Goal: Task Accomplishment & Management: Use online tool/utility

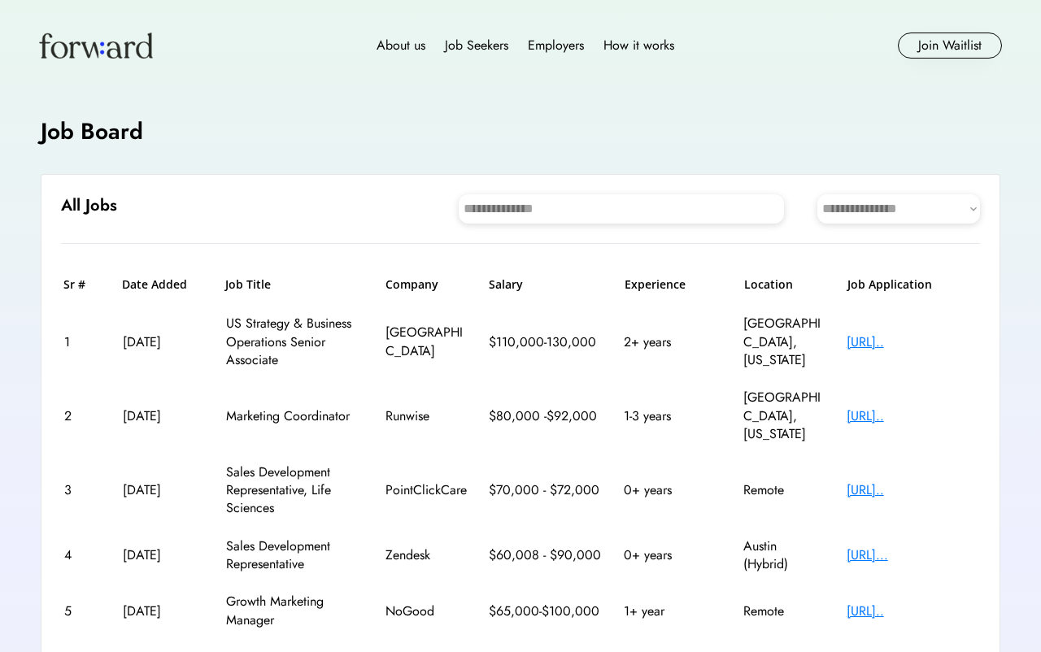
click at [946, 195] on select "**********" at bounding box center [898, 208] width 163 height 29
click at [933, 198] on select "**********" at bounding box center [898, 208] width 163 height 29
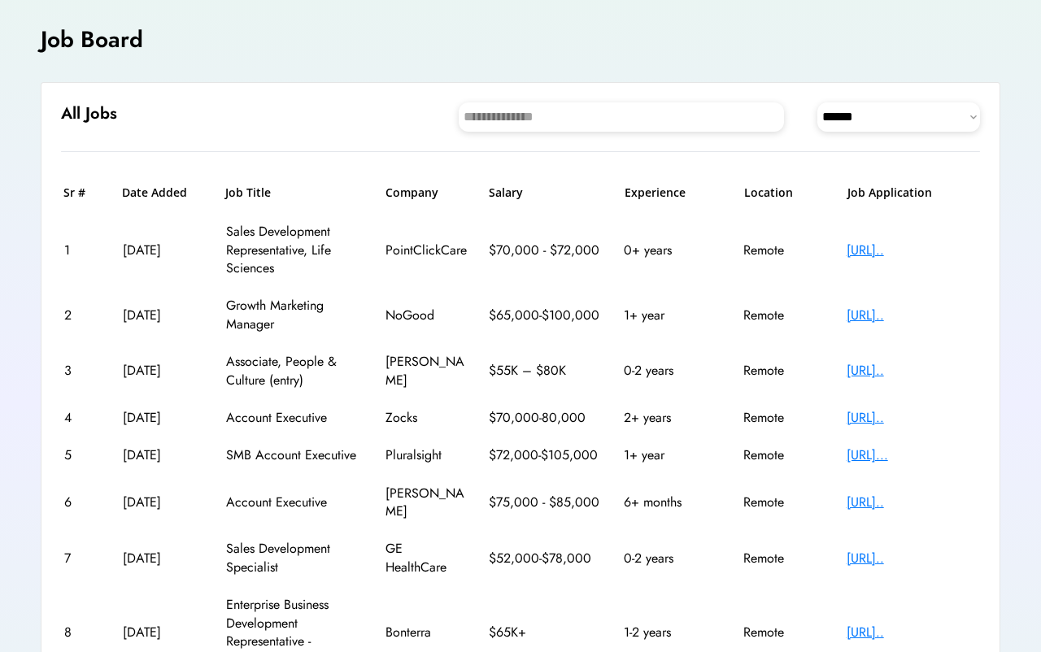
scroll to position [95, 0]
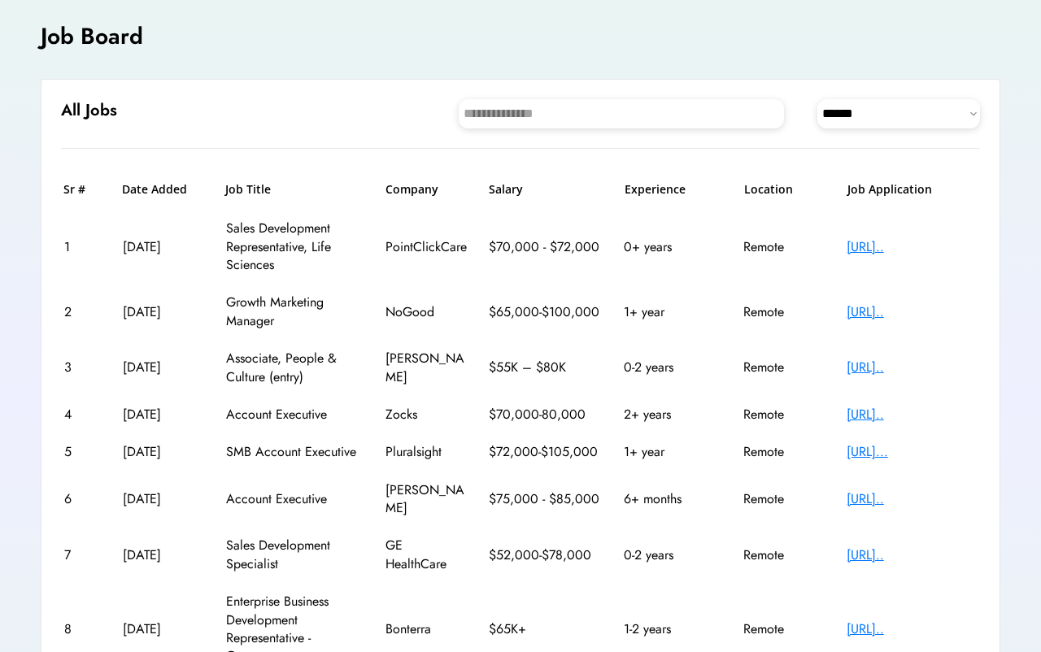
click at [664, 188] on h6 "Experience" at bounding box center [674, 189] width 98 height 16
click at [946, 370] on div "[URL].." at bounding box center [912, 368] width 130 height 18
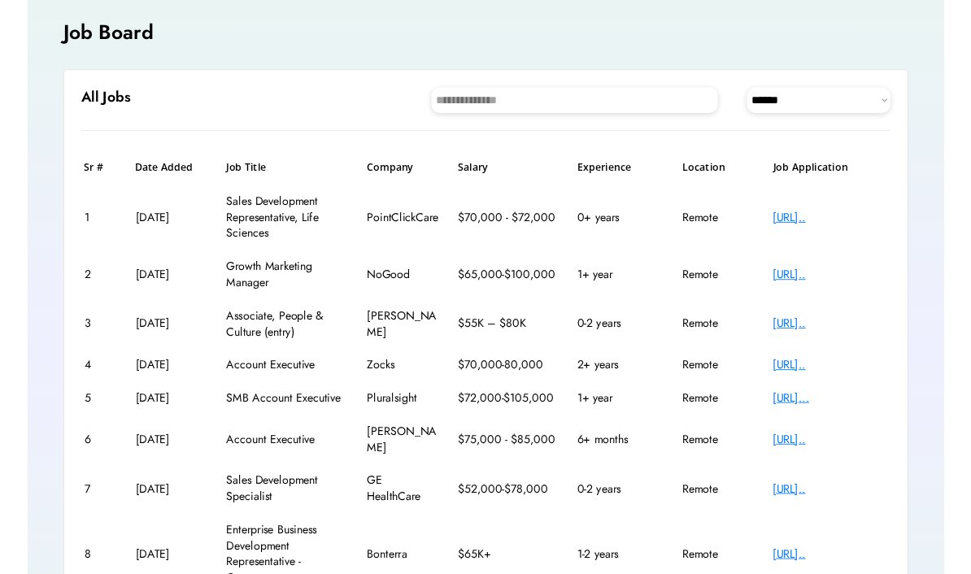
scroll to position [116, 0]
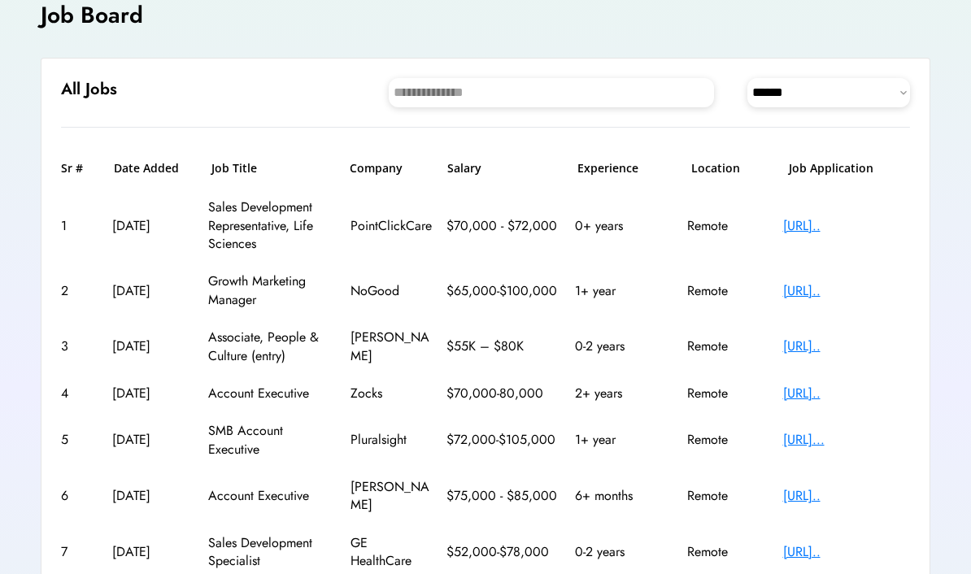
click at [867, 217] on div "[URL].." at bounding box center [847, 226] width 128 height 18
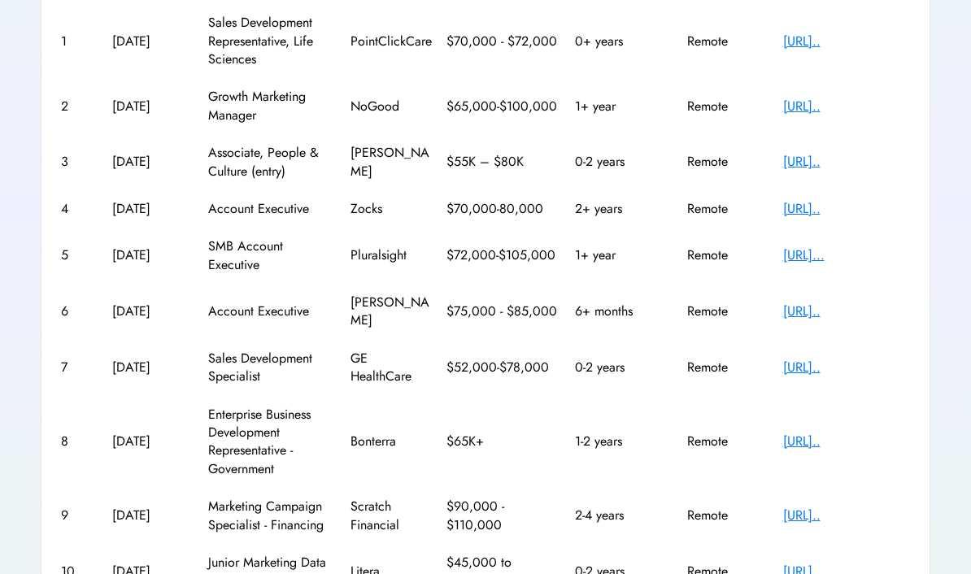
scroll to position [302, 0]
click at [881, 358] on div "[URL].." at bounding box center [847, 367] width 128 height 18
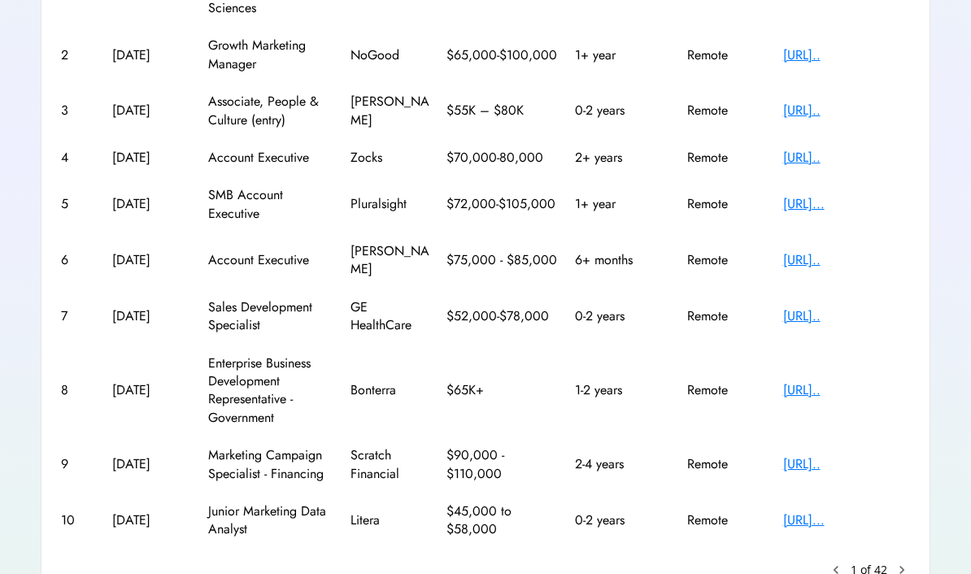
scroll to position [351, 0]
click at [800, 512] on div "[URL]..." at bounding box center [847, 521] width 128 height 18
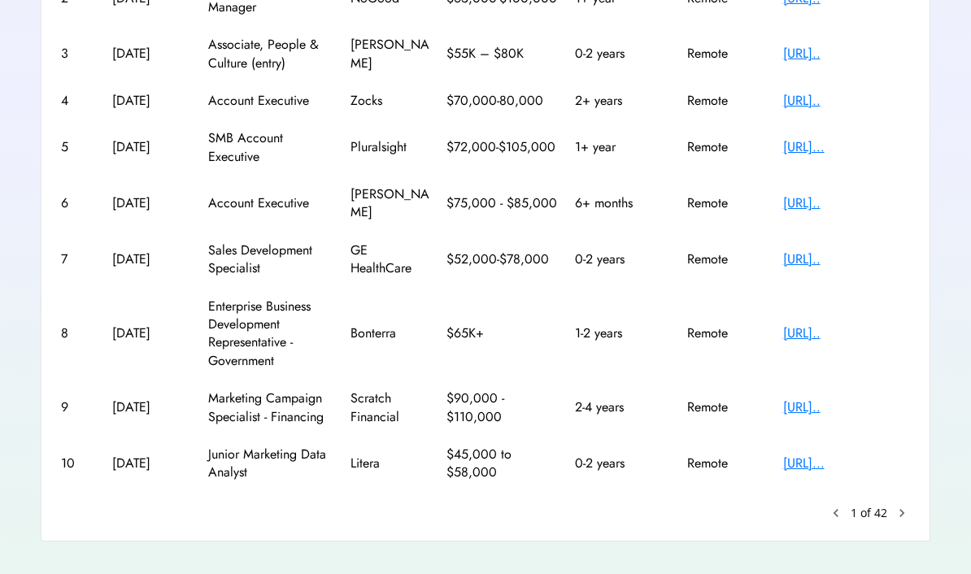
click at [908, 505] on text "chevron_right" at bounding box center [902, 513] width 16 height 16
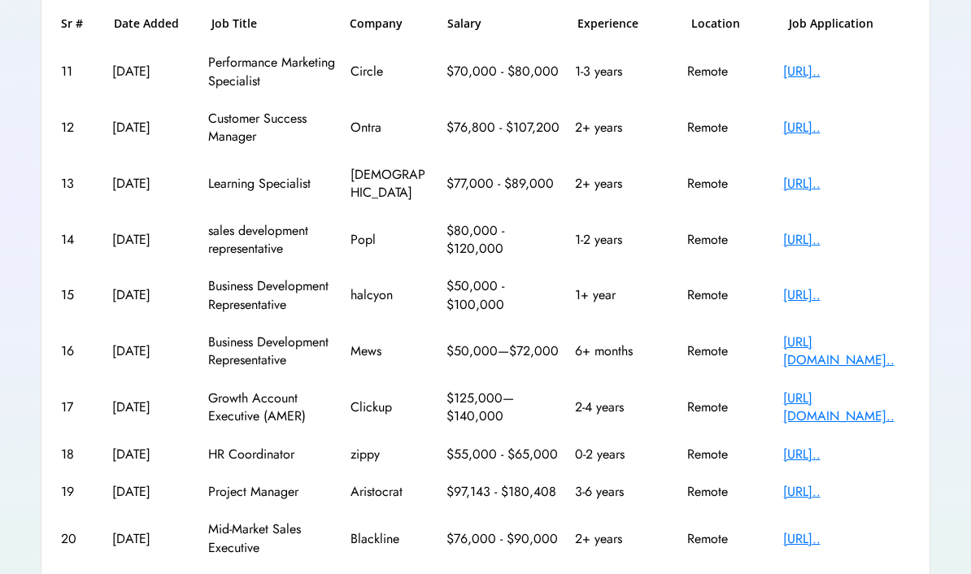
scroll to position [262, 0]
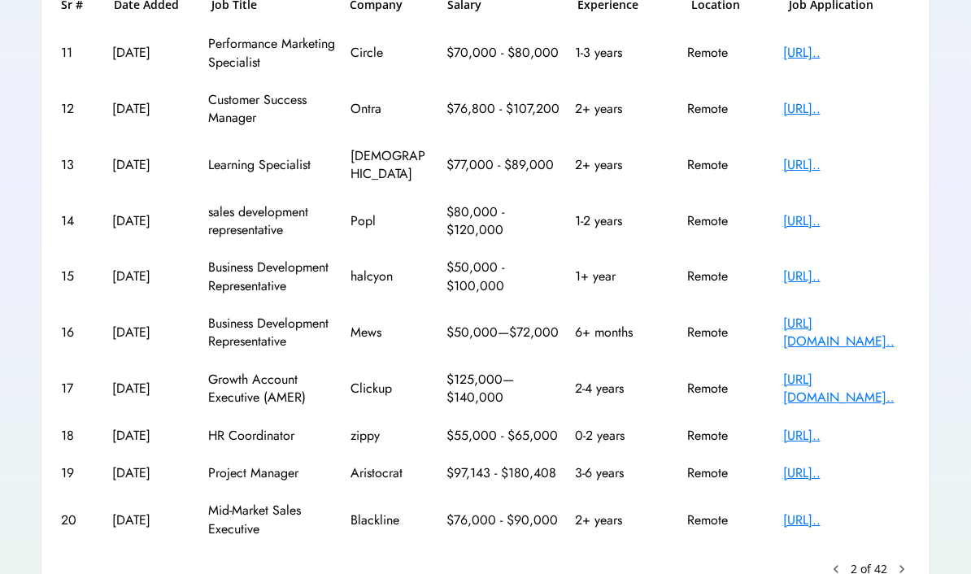
click at [902, 561] on text "chevron_right" at bounding box center [902, 569] width 16 height 16
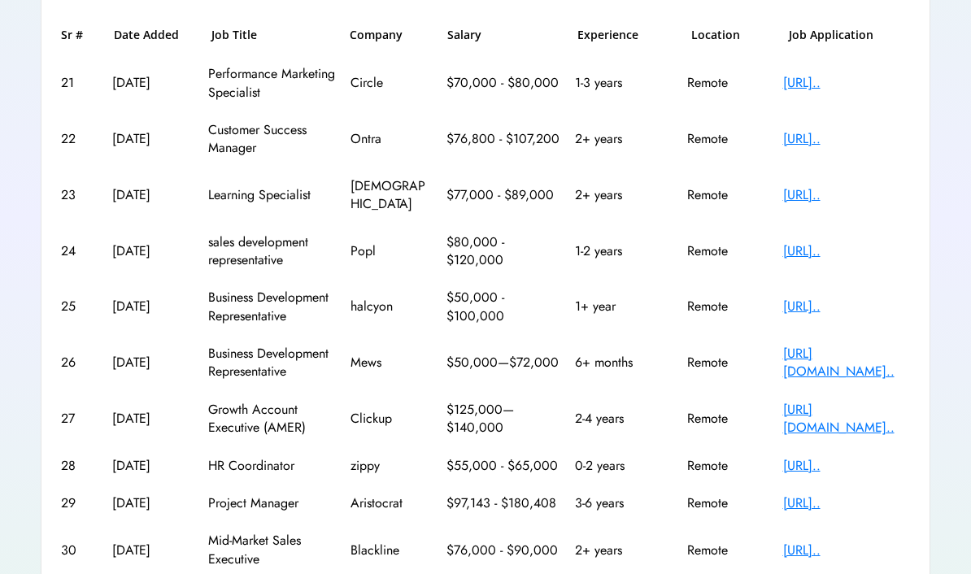
scroll to position [103, 0]
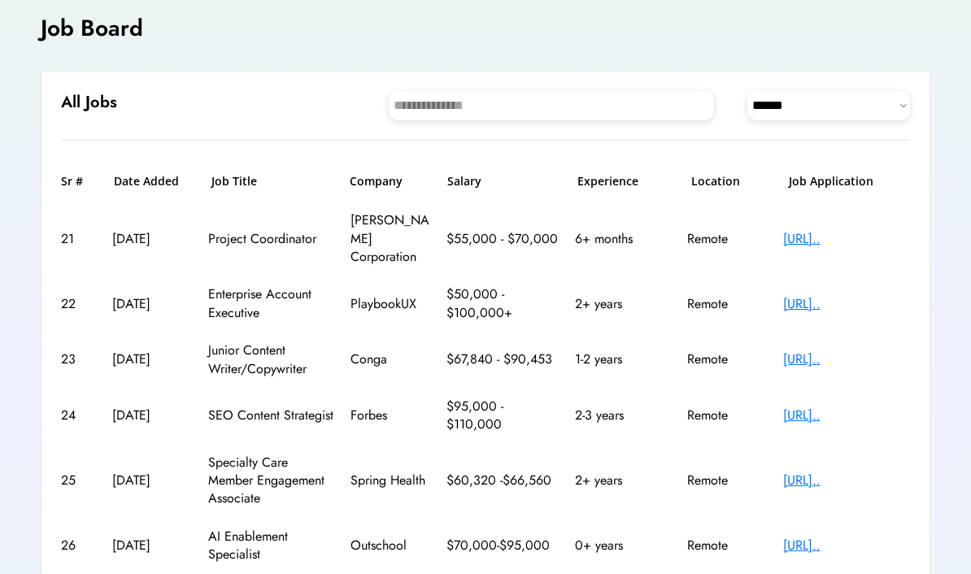
click at [846, 230] on div "[URL].." at bounding box center [847, 239] width 128 height 18
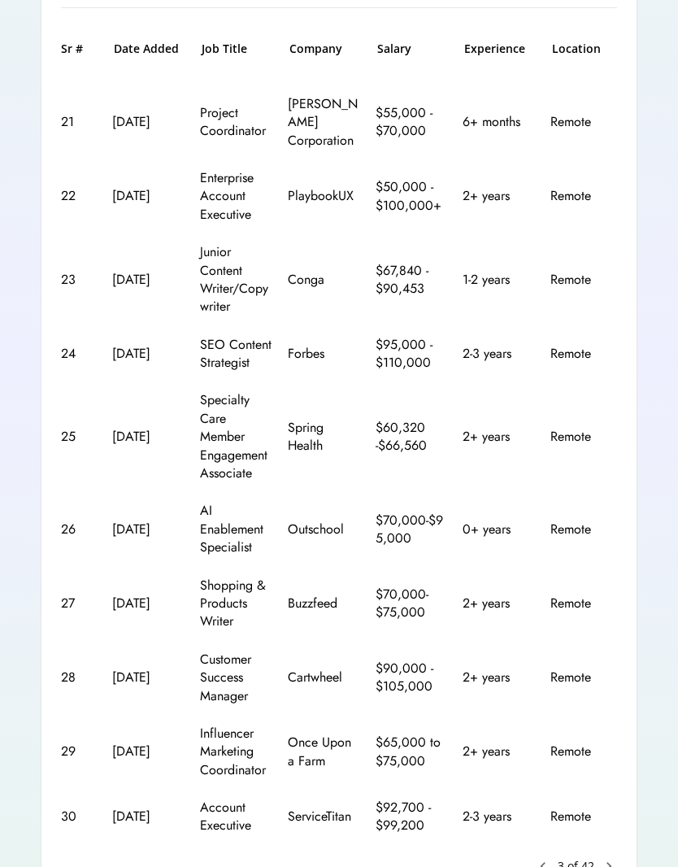
scroll to position [235, 0]
click at [627, 652] on div "**********" at bounding box center [339, 417] width 597 height 957
click at [225, 652] on div "Customer Success Manager" at bounding box center [236, 679] width 73 height 54
click at [567, 652] on div "Remote" at bounding box center [587, 678] width 73 height 18
click at [437, 652] on div "$90,000 - $105,000" at bounding box center [412, 678] width 73 height 37
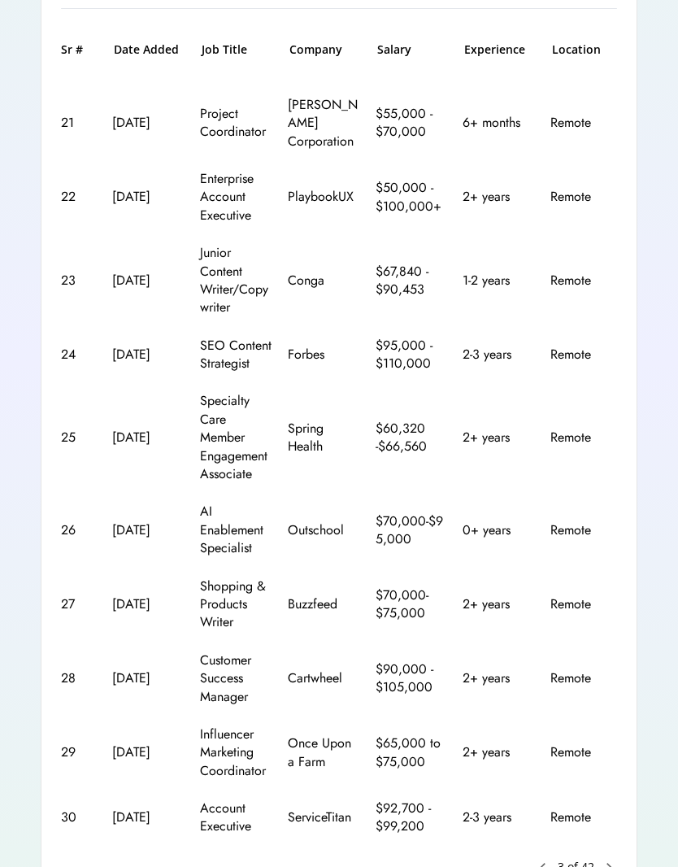
scroll to position [0, 1]
click at [260, 652] on div "Customer Success Manager" at bounding box center [235, 679] width 73 height 54
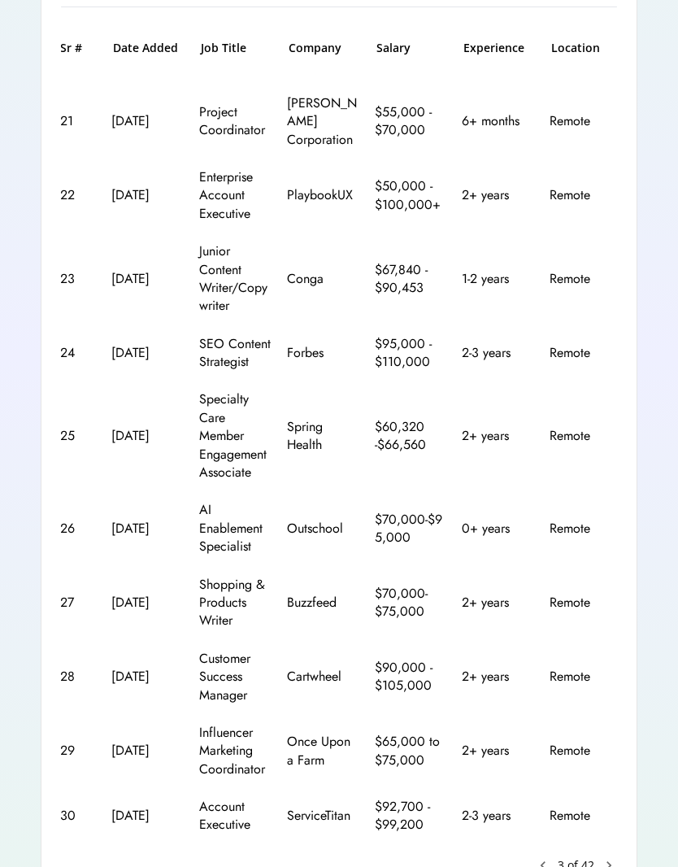
scroll to position [222, 0]
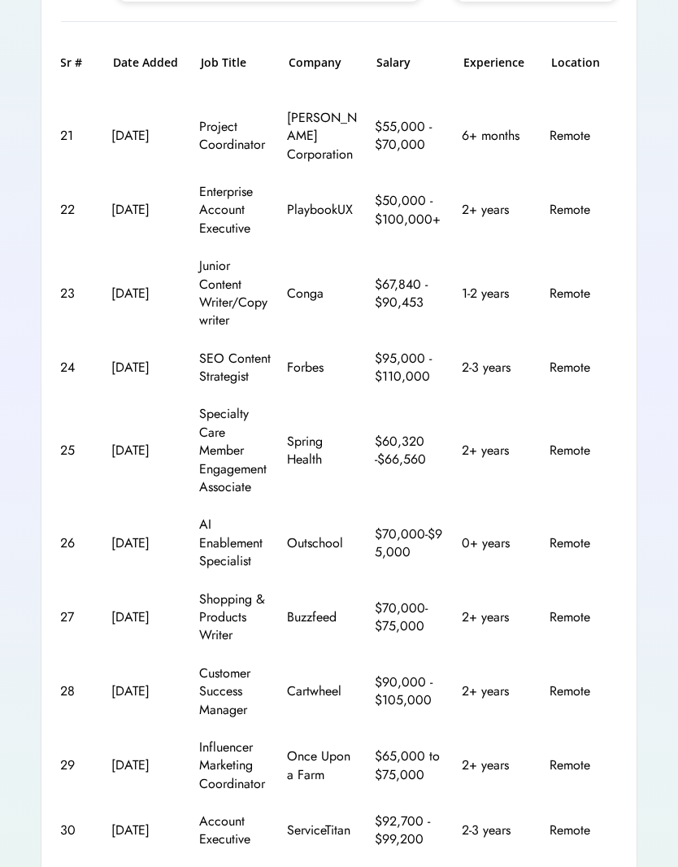
click at [129, 442] on div "[DATE]" at bounding box center [147, 451] width 73 height 18
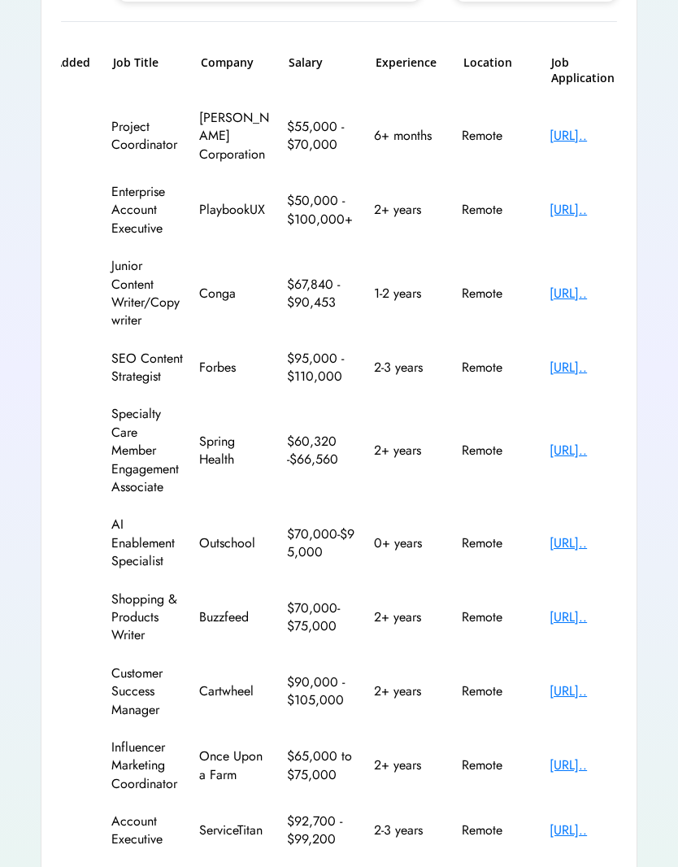
scroll to position [0, 90]
click at [572, 652] on div "[URL].." at bounding box center [584, 691] width 73 height 18
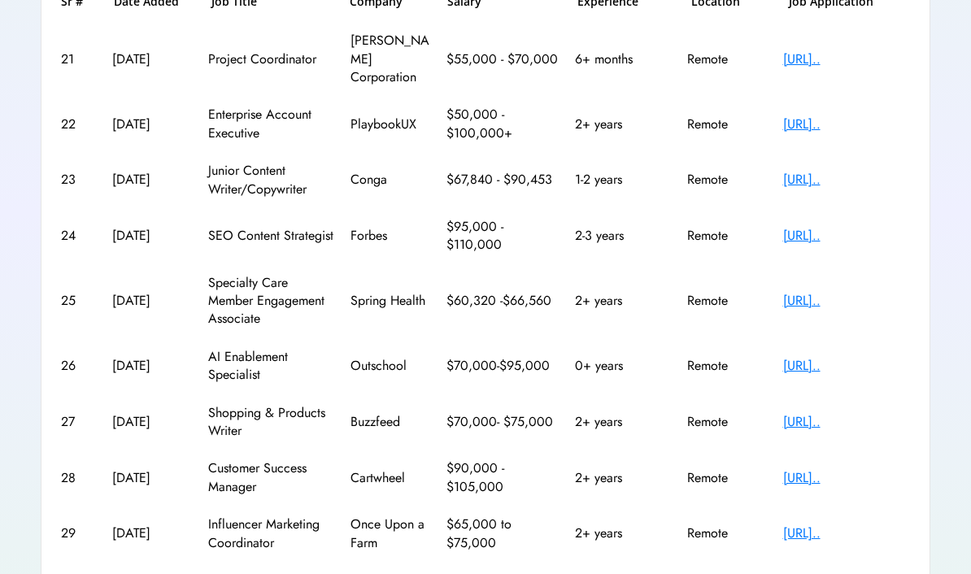
scroll to position [0, 0]
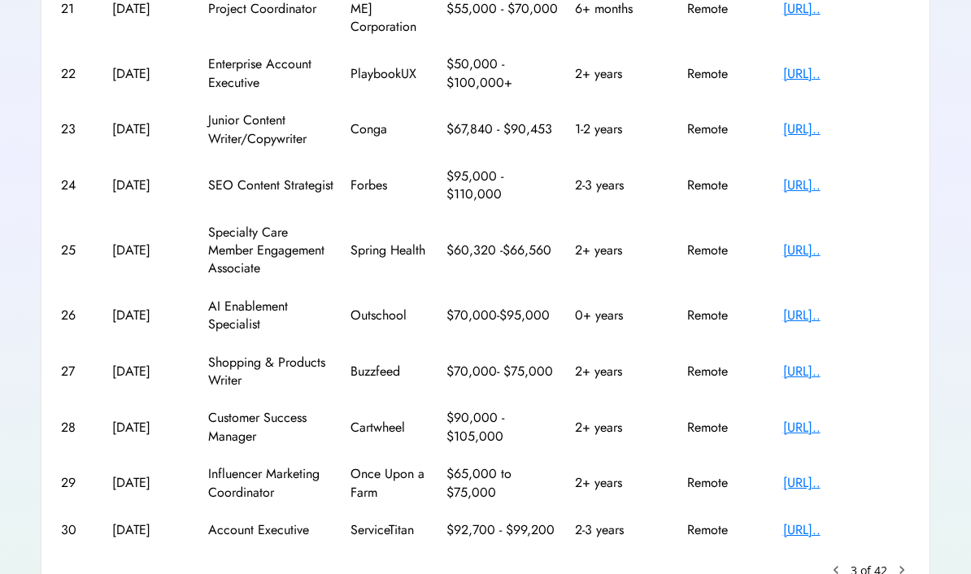
click at [907, 562] on text "chevron_right" at bounding box center [902, 570] width 16 height 16
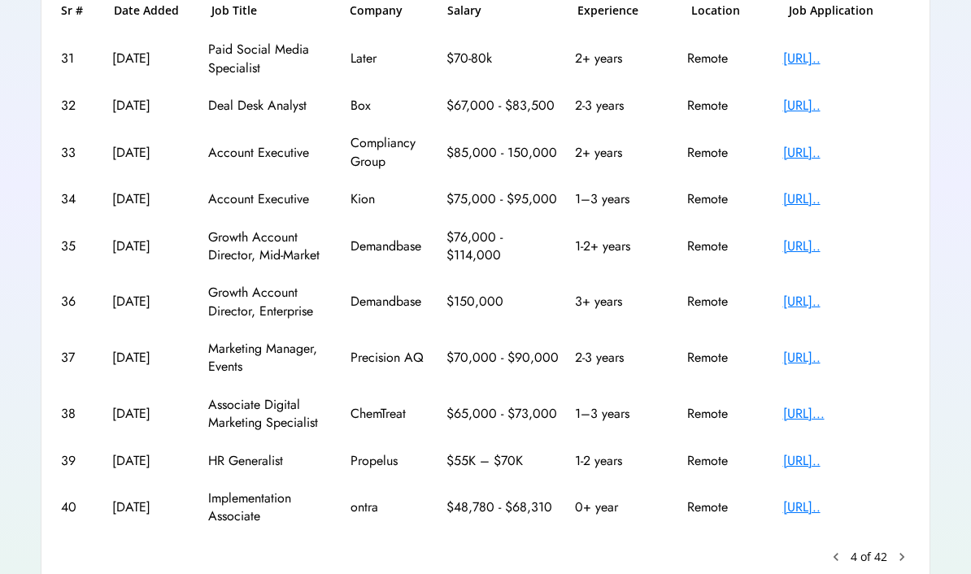
scroll to position [276, 0]
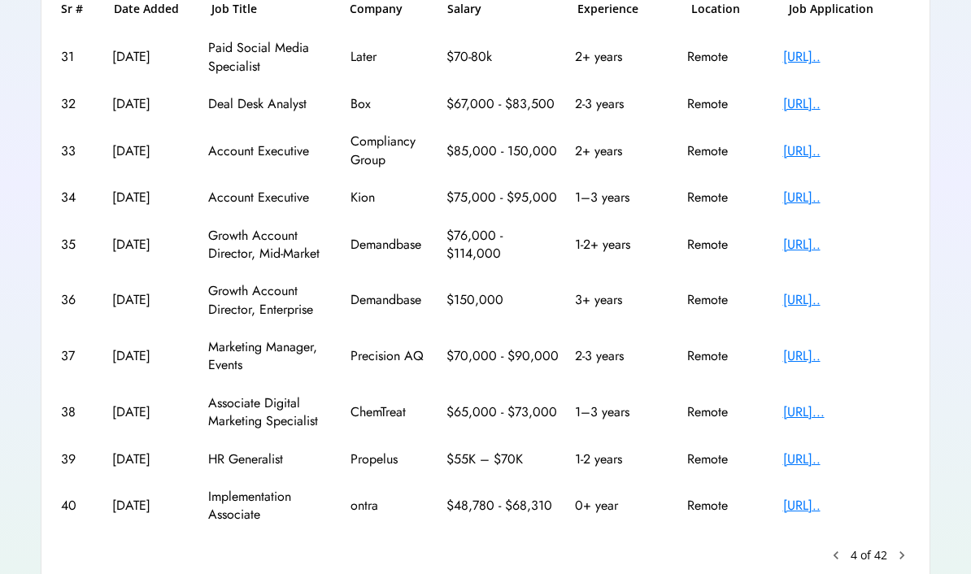
click at [894, 537] on div "Sr # Date Added Job Title Company Salary Experience Location Job Application 31…" at bounding box center [485, 282] width 849 height 563
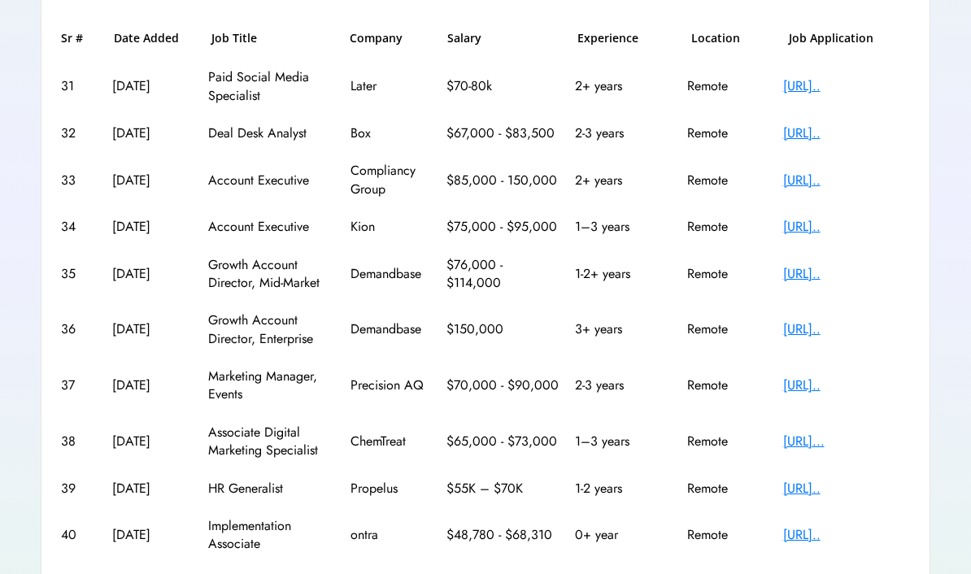
click at [894, 577] on text "chevron_right" at bounding box center [902, 585] width 16 height 16
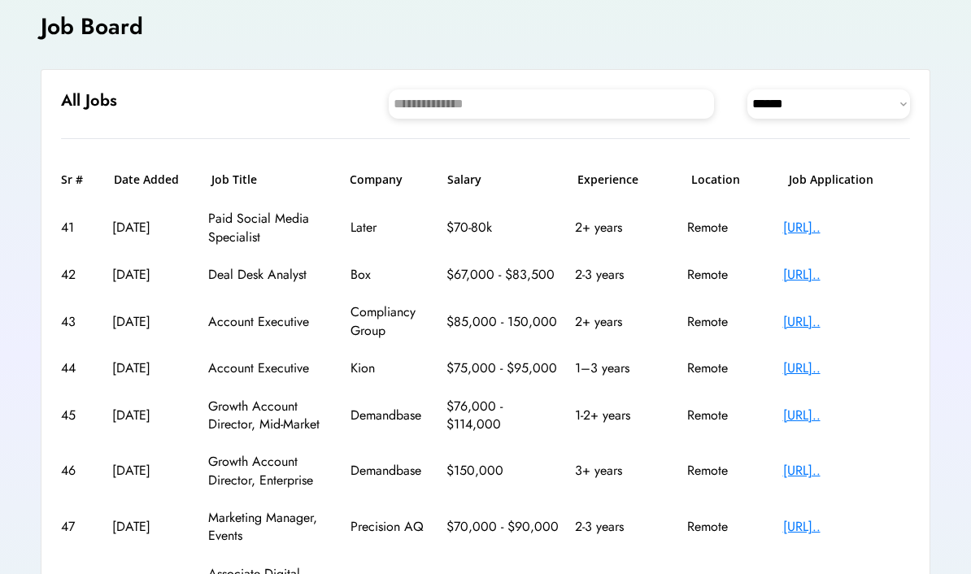
scroll to position [103, 0]
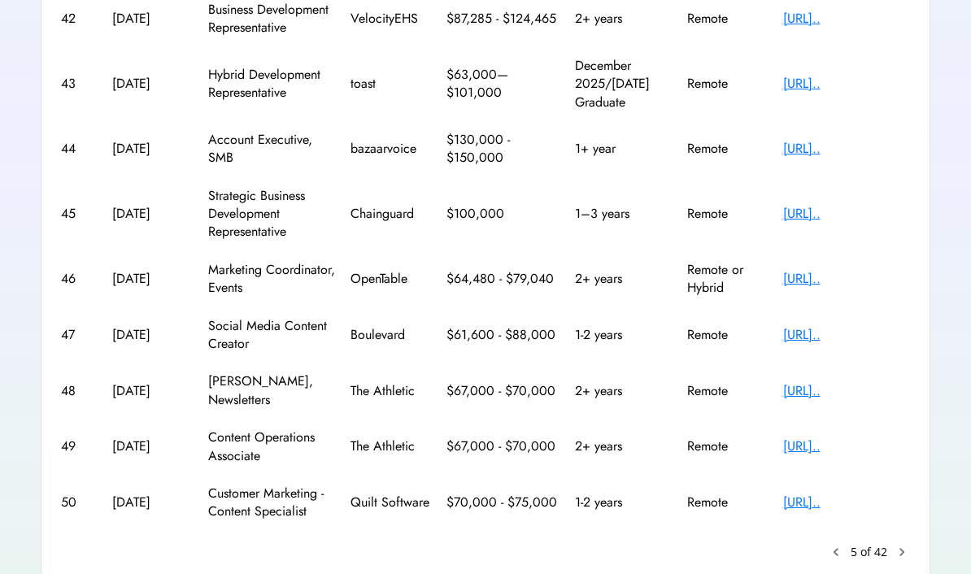
click at [909, 544] on text "chevron_right" at bounding box center [902, 552] width 16 height 16
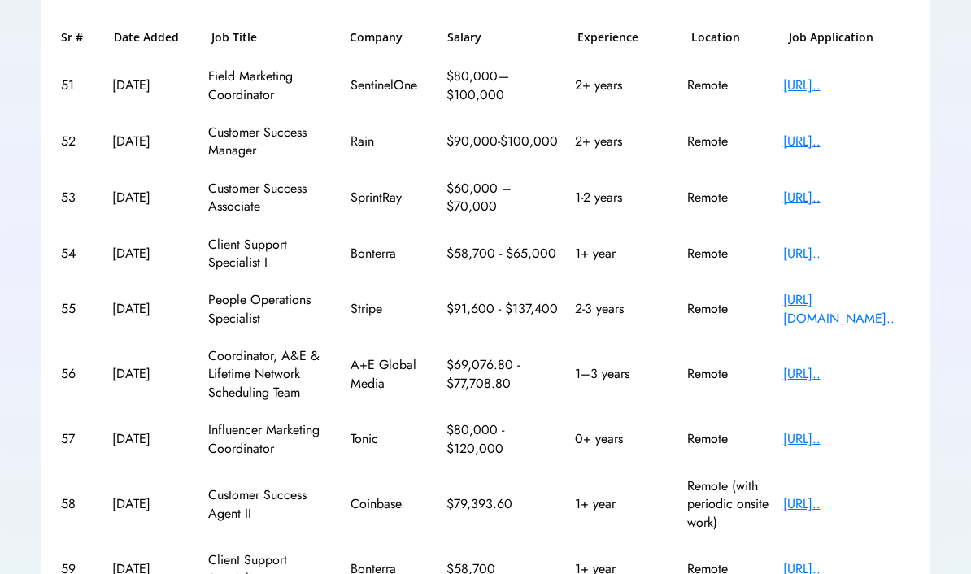
scroll to position [245, 0]
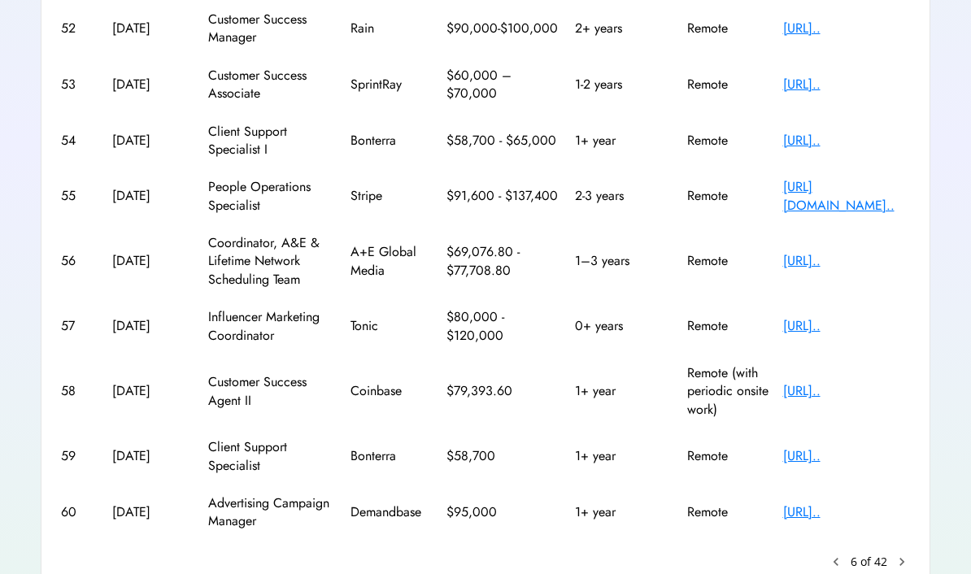
click at [908, 554] on text "chevron_right" at bounding box center [902, 562] width 16 height 16
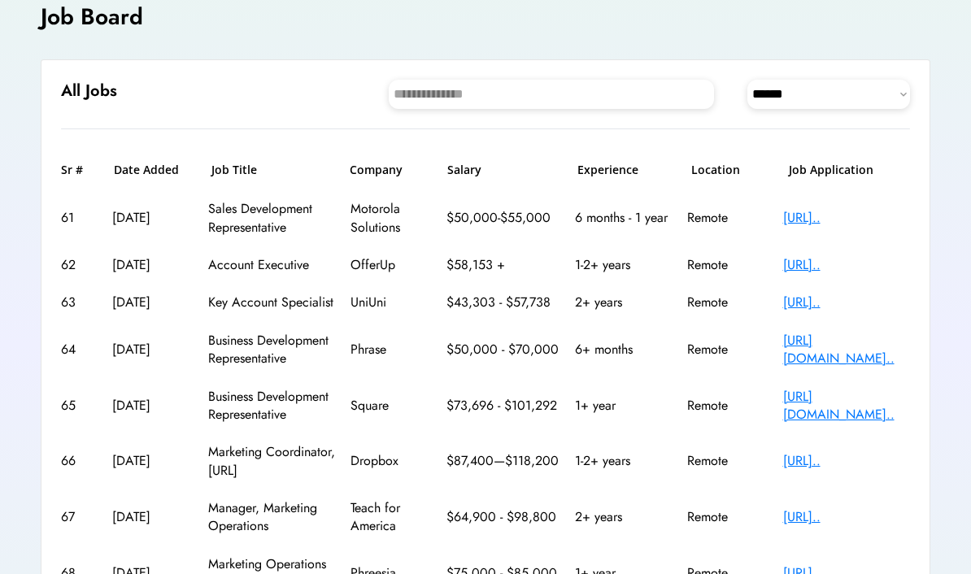
scroll to position [0, 0]
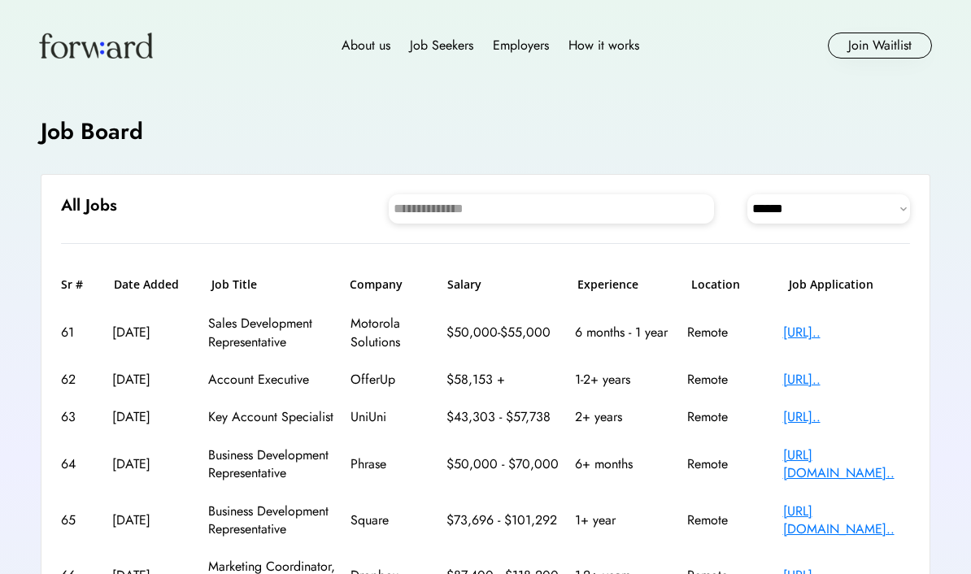
click at [861, 207] on select "**********" at bounding box center [829, 208] width 163 height 29
select select "********"
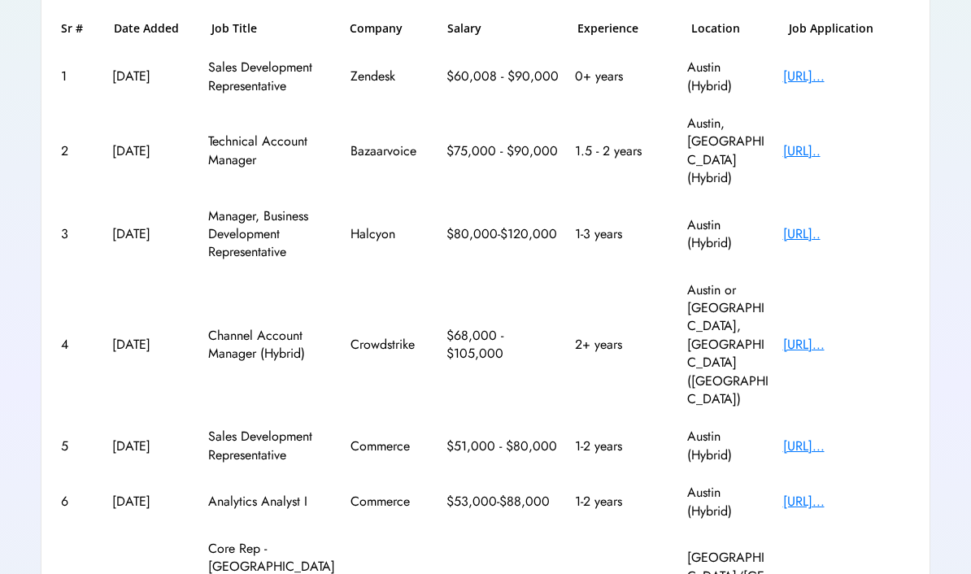
scroll to position [257, 0]
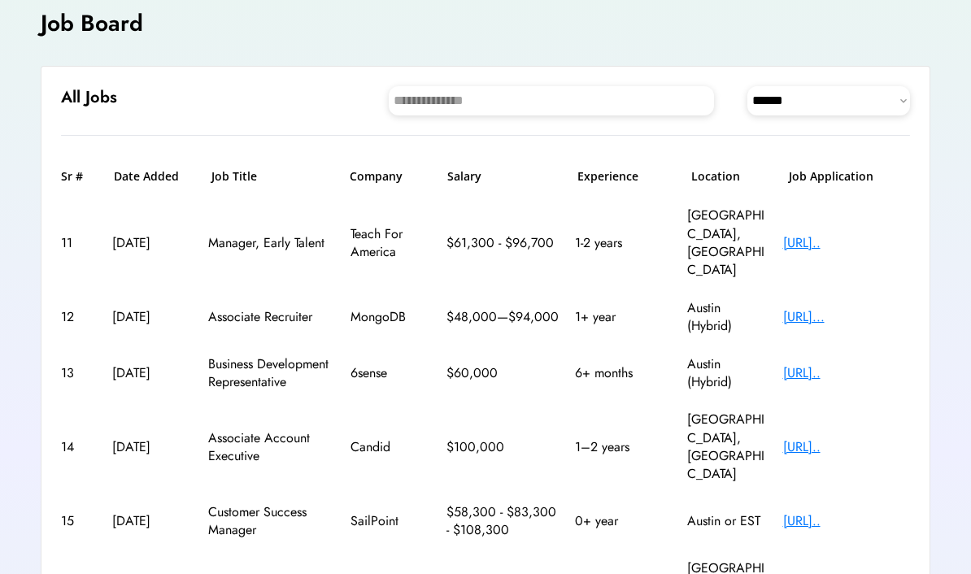
scroll to position [103, 0]
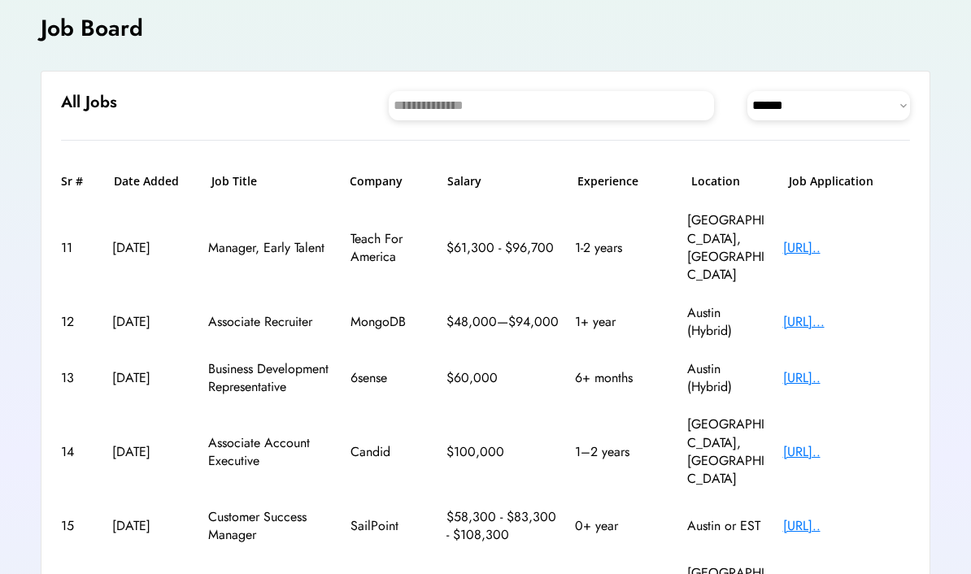
click at [884, 517] on div "[URL].." at bounding box center [847, 526] width 128 height 18
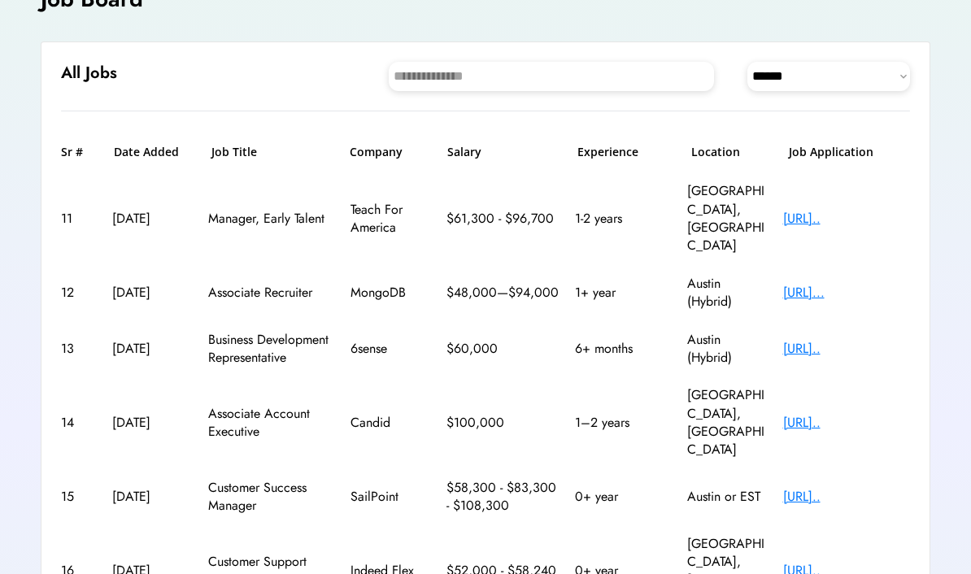
click at [885, 562] on div "[URL].." at bounding box center [847, 571] width 128 height 18
